Goal: Navigation & Orientation: Find specific page/section

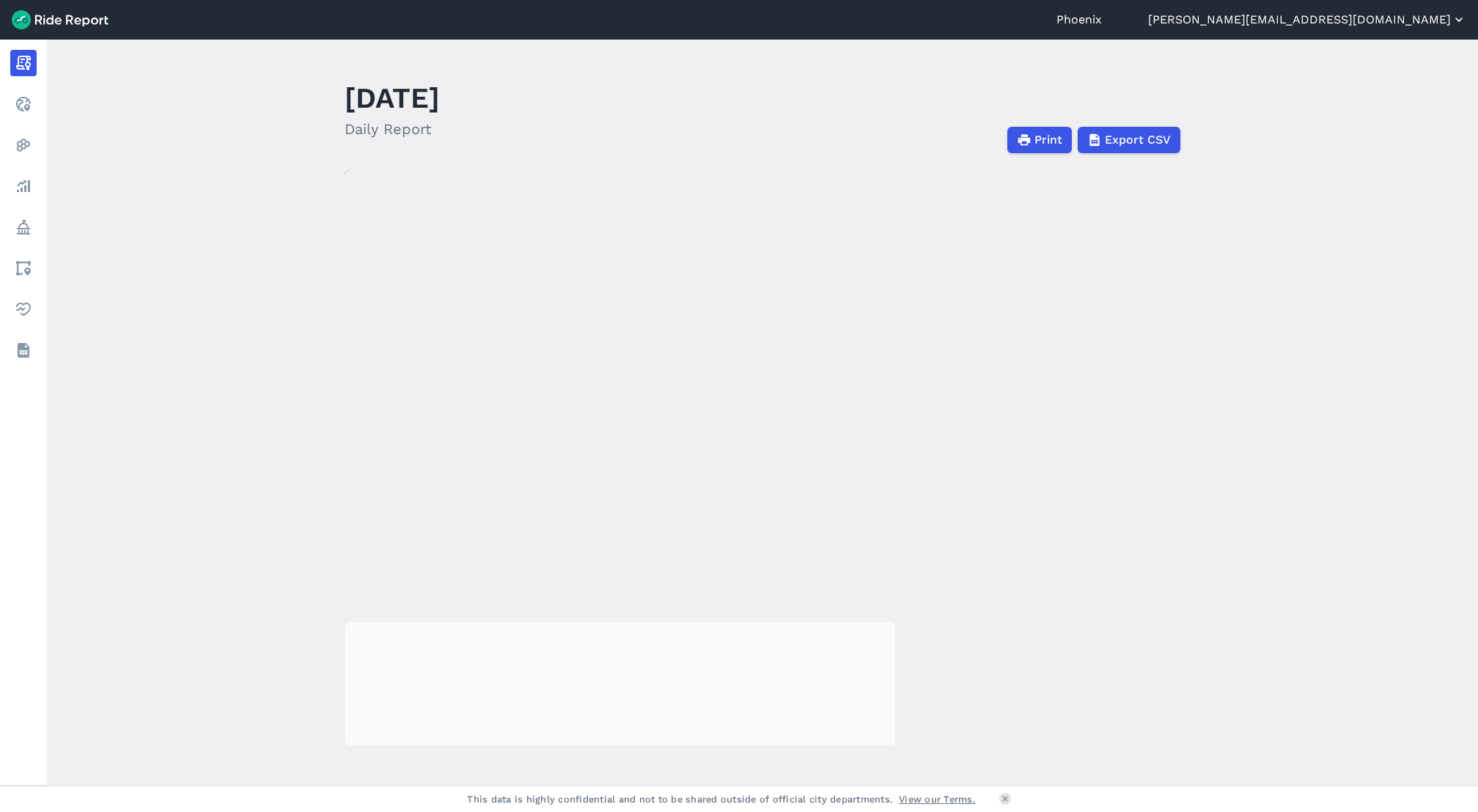
click at [1373, 13] on button "[PERSON_NAME][EMAIL_ADDRESS][DOMAIN_NAME]" at bounding box center [1307, 19] width 318 height 17
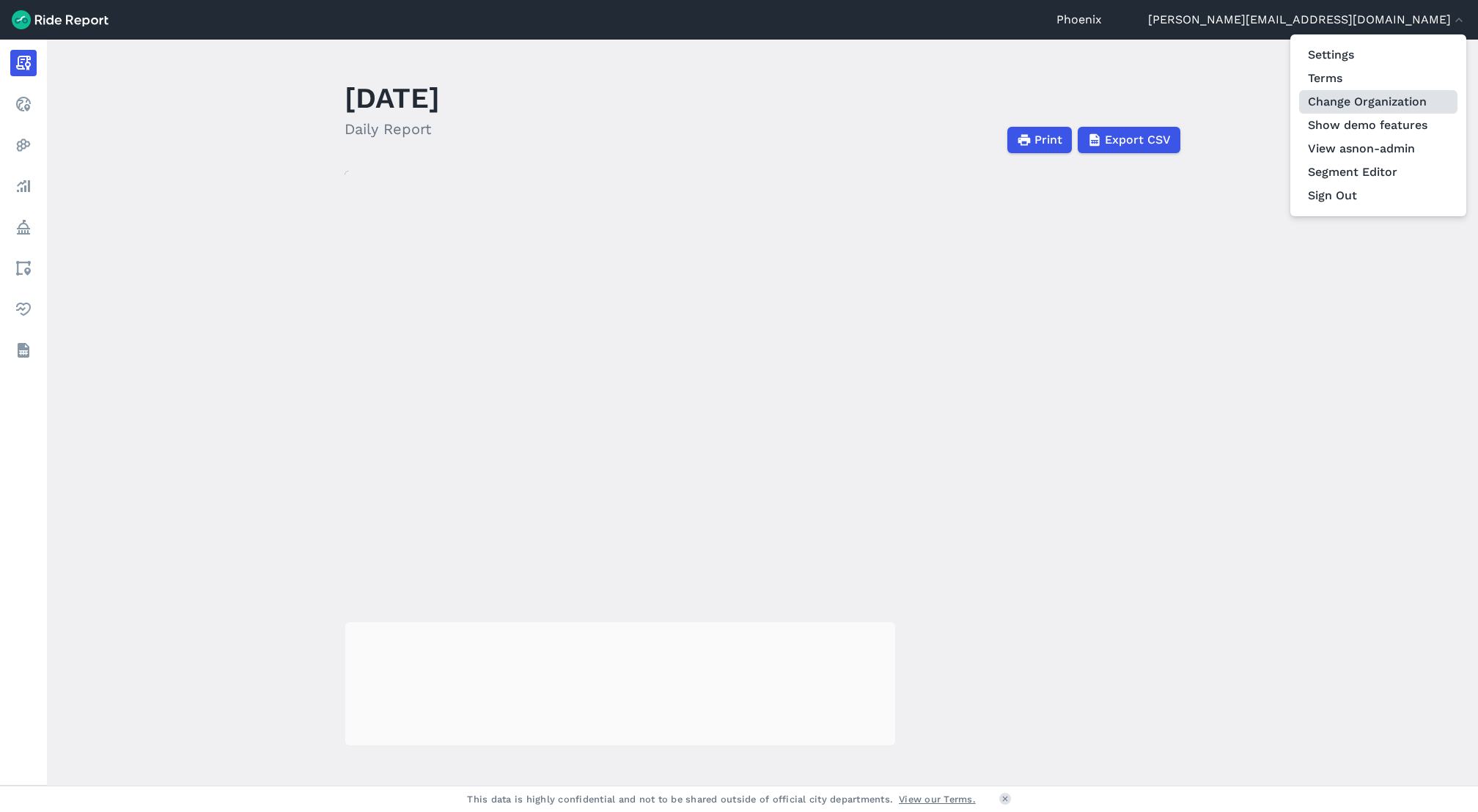
click at [1389, 108] on link "Change Organization" at bounding box center [1378, 102] width 158 height 23
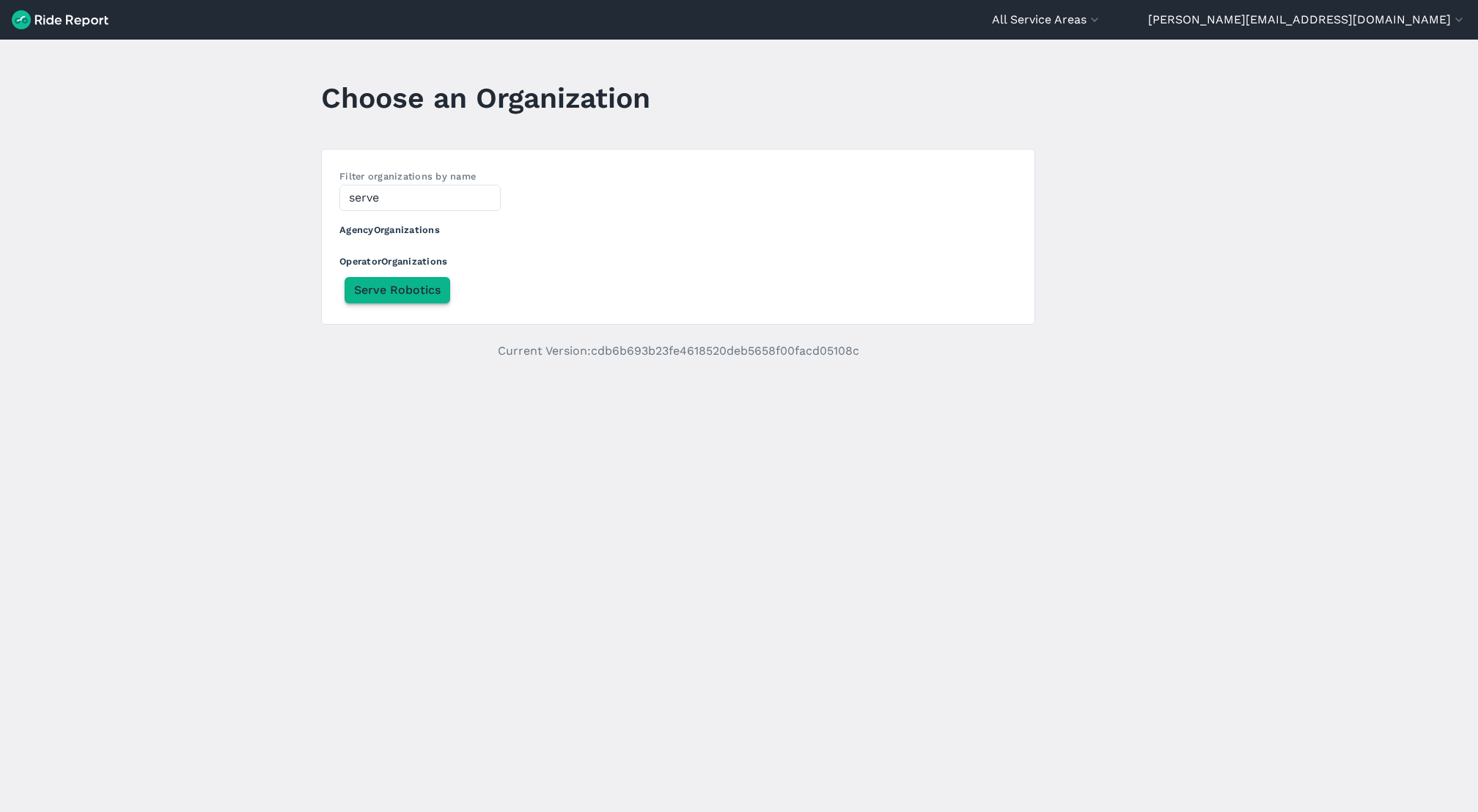
type input "serve"
click at [375, 291] on span "Serve Robotics" at bounding box center [398, 290] width 87 height 17
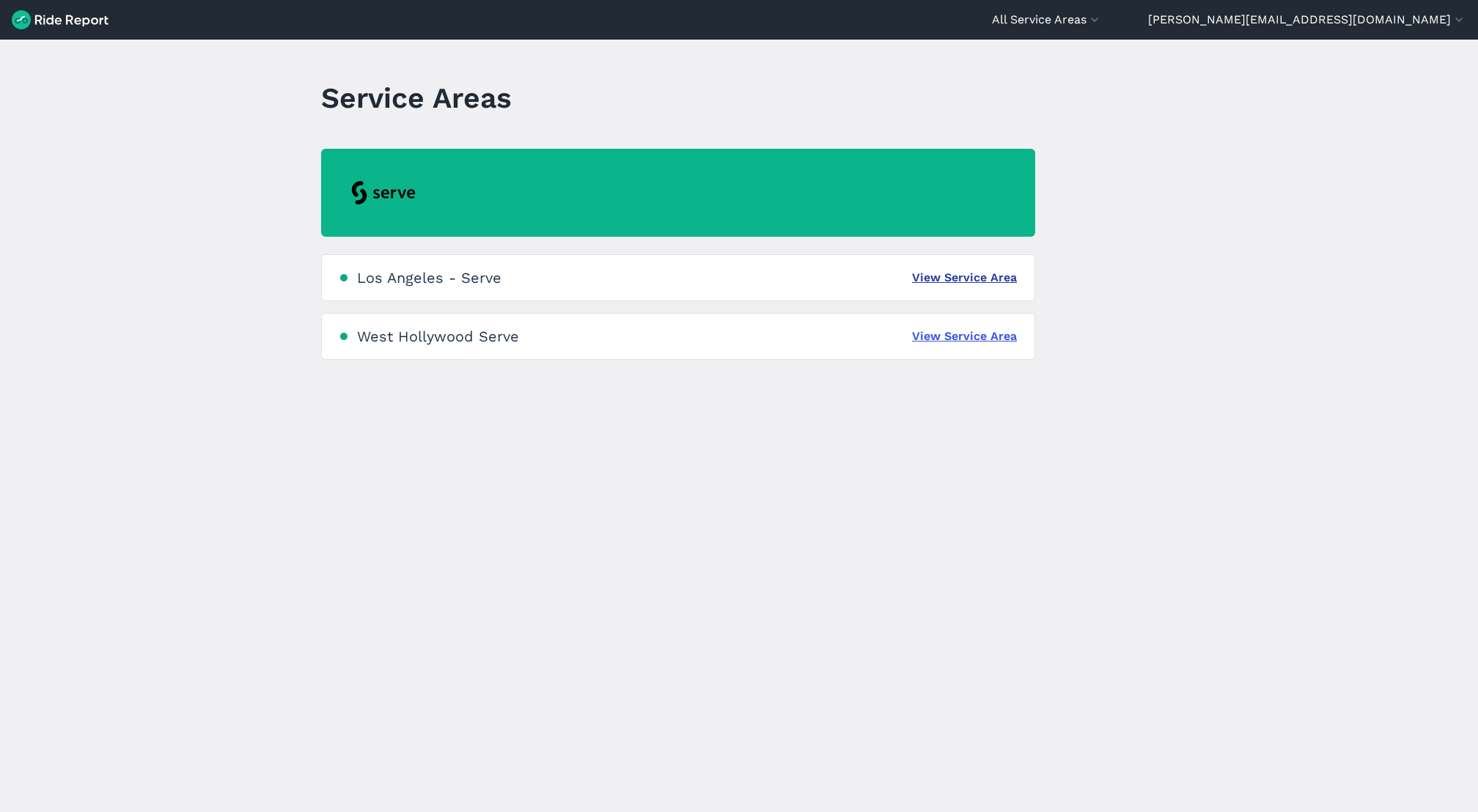
click at [928, 282] on link "View Service Area" at bounding box center [964, 277] width 105 height 17
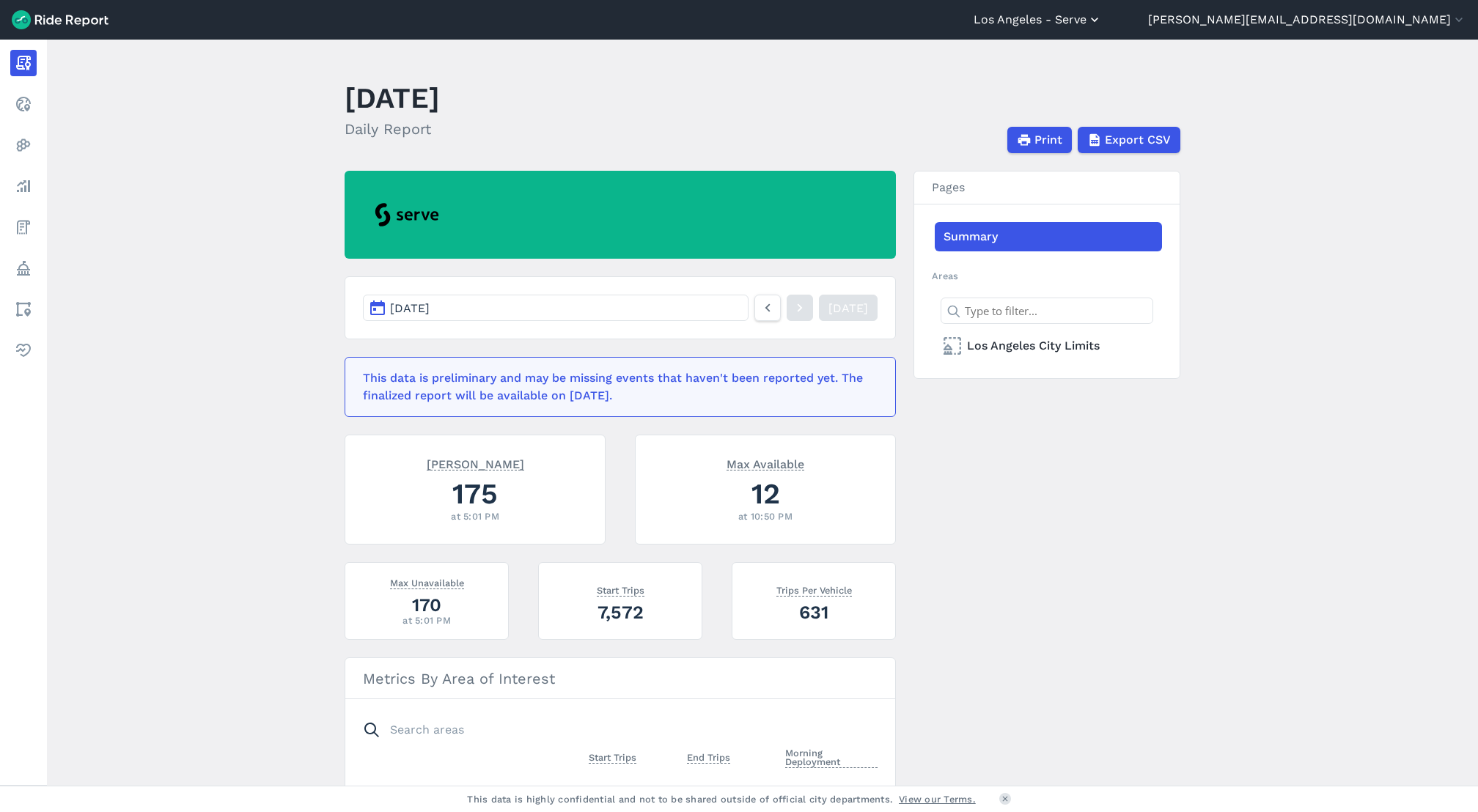
click at [1102, 22] on button "Los Angeles - Serve" at bounding box center [1038, 19] width 128 height 17
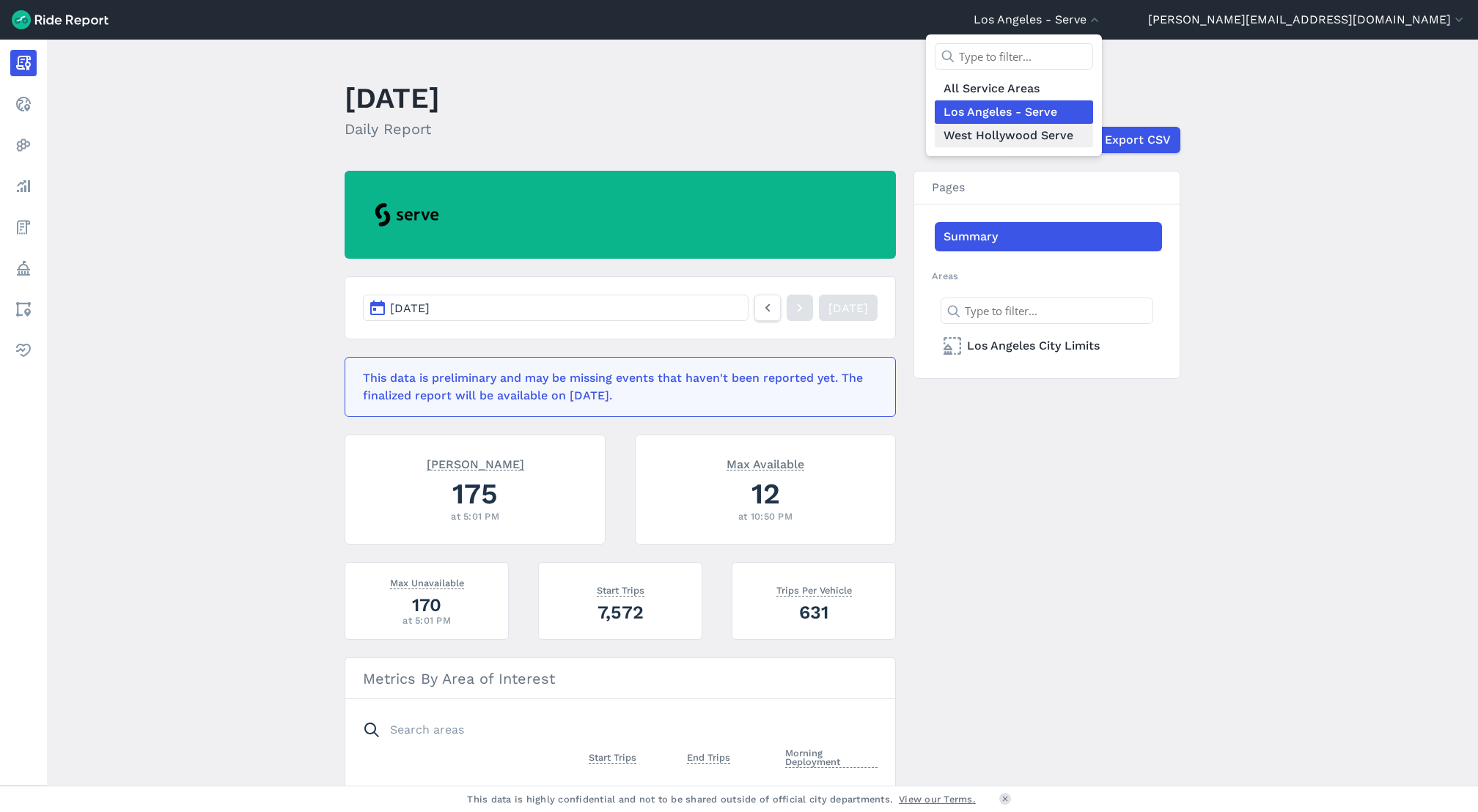
click at [1093, 142] on link "West Hollywood Serve" at bounding box center [1014, 135] width 158 height 23
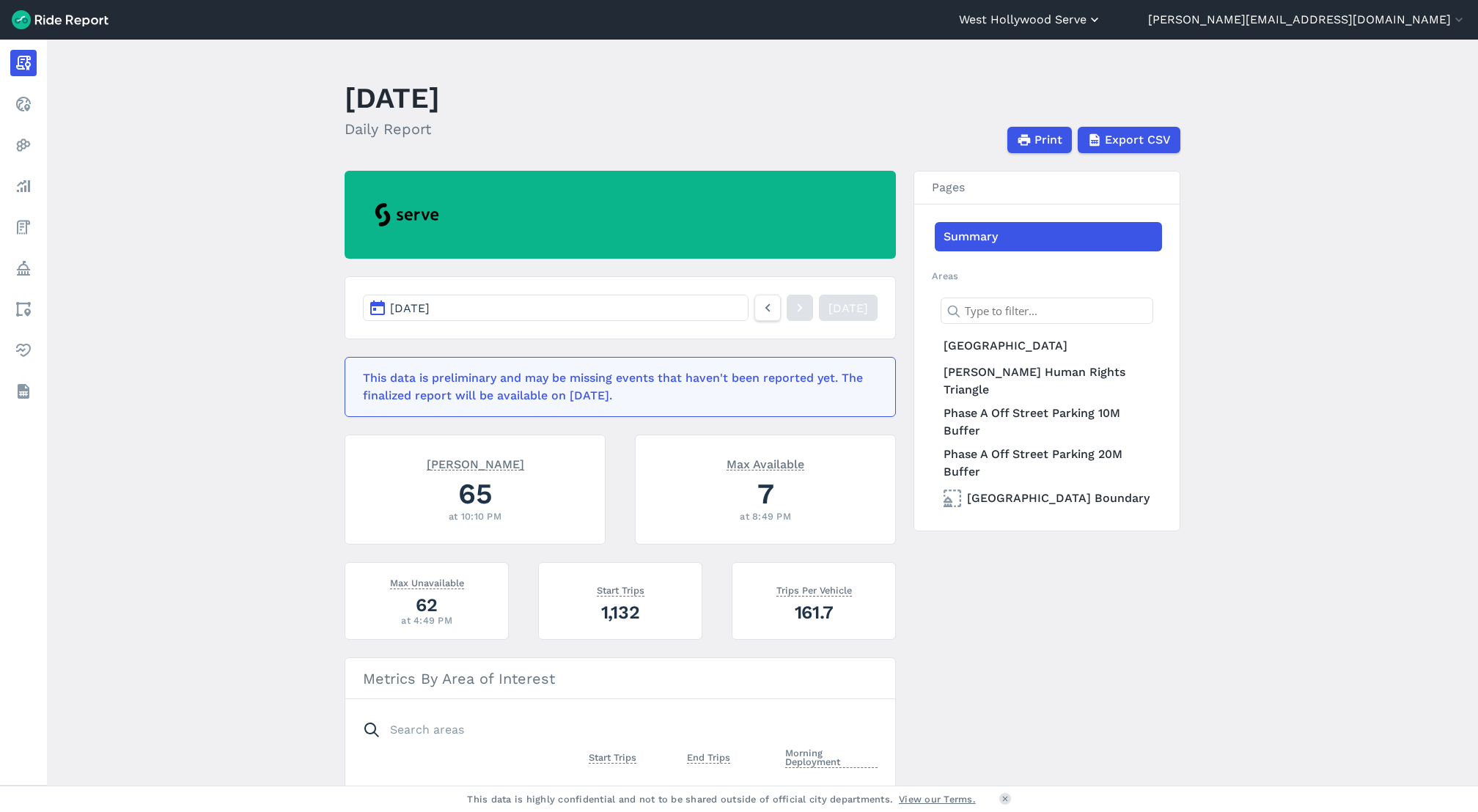
click at [1102, 15] on button "West Hollywood Serve" at bounding box center [1030, 19] width 143 height 17
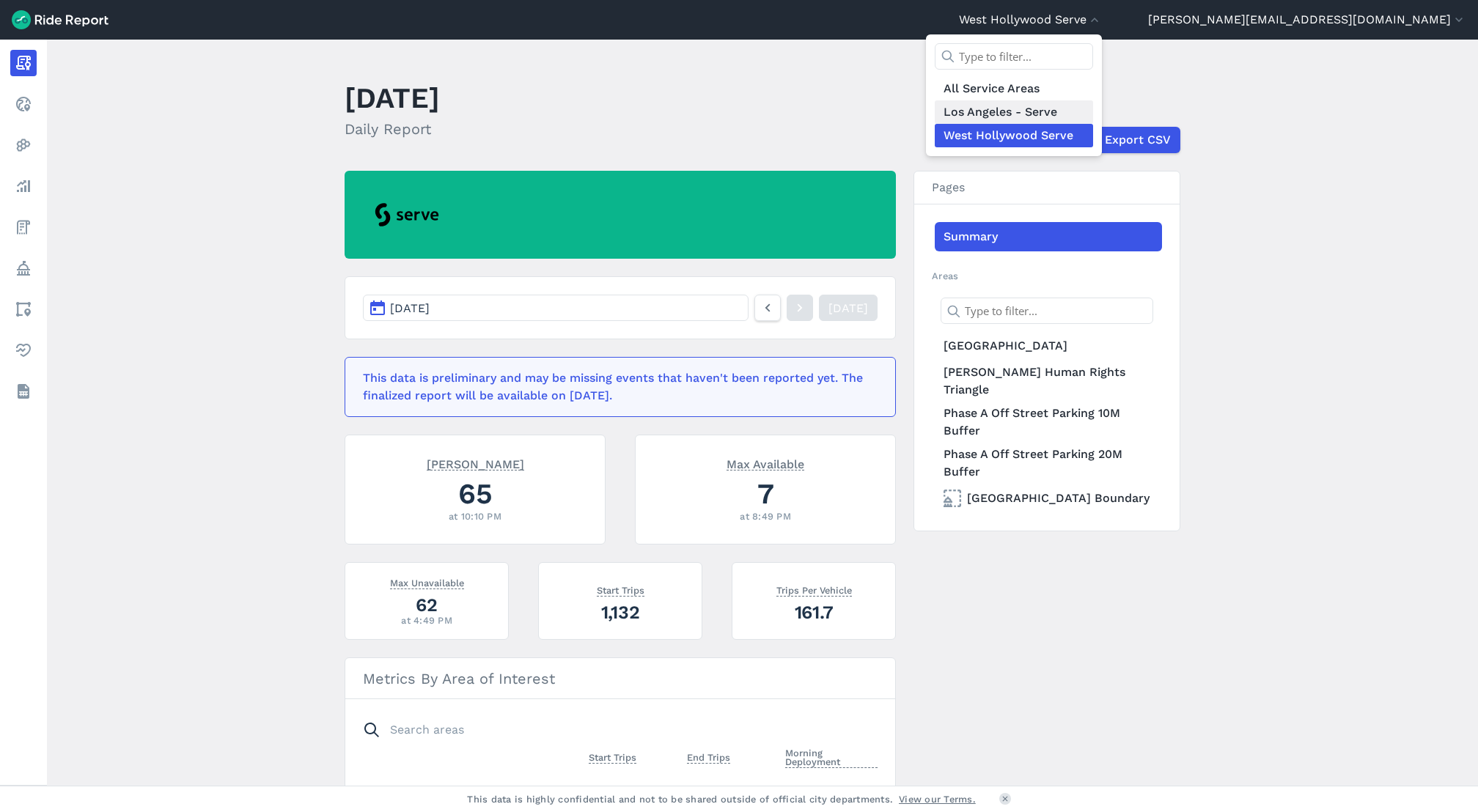
click at [1093, 108] on link "Los Angeles - Serve" at bounding box center [1014, 112] width 158 height 23
